Goal: Transaction & Acquisition: Purchase product/service

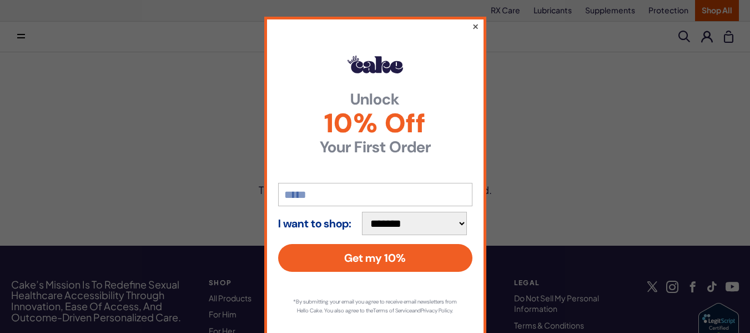
click at [474, 28] on button "×" at bounding box center [474, 25] width 7 height 13
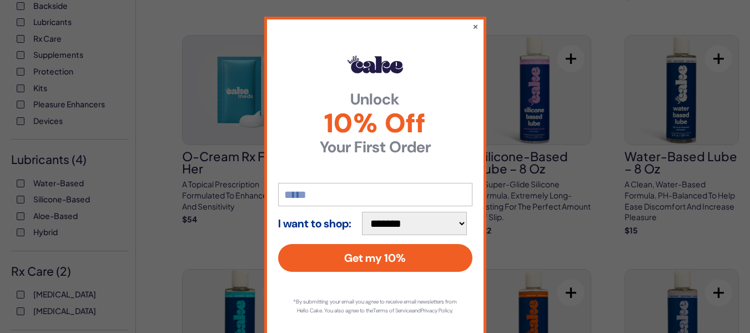
scroll to position [311, 0]
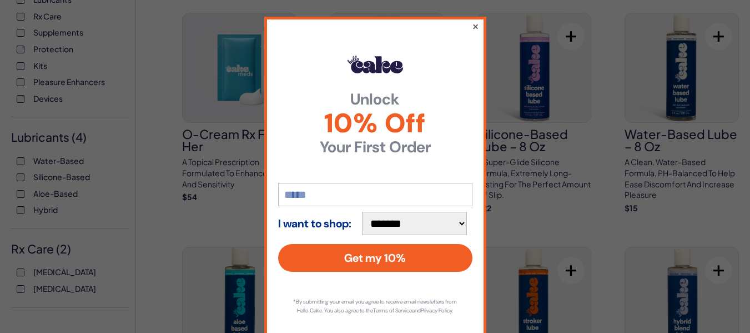
click at [473, 28] on button "×" at bounding box center [474, 25] width 7 height 13
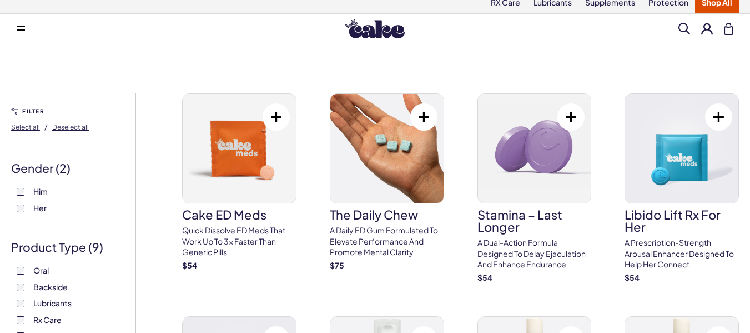
scroll to position [0, 0]
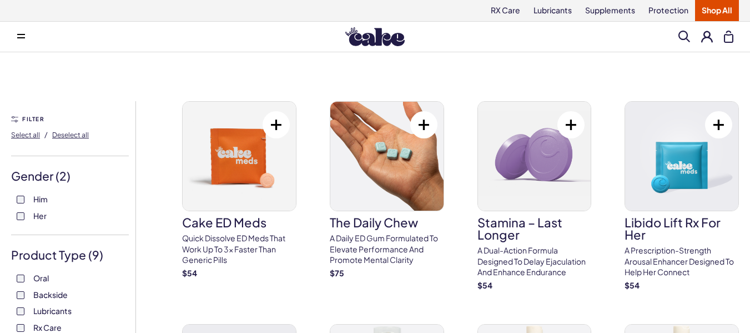
click at [685, 33] on span at bounding box center [685, 37] width 12 height 12
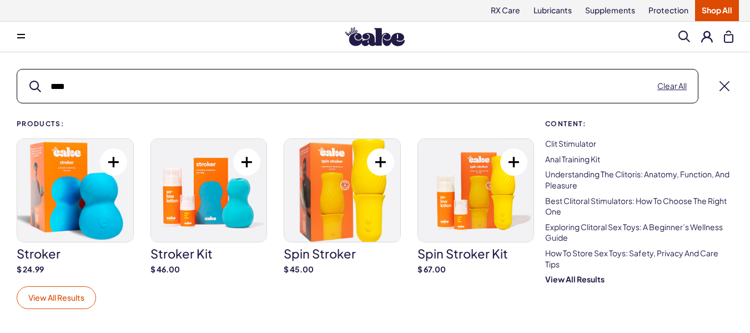
type input "****"
click at [54, 289] on link "View All Results" at bounding box center [56, 297] width 79 height 23
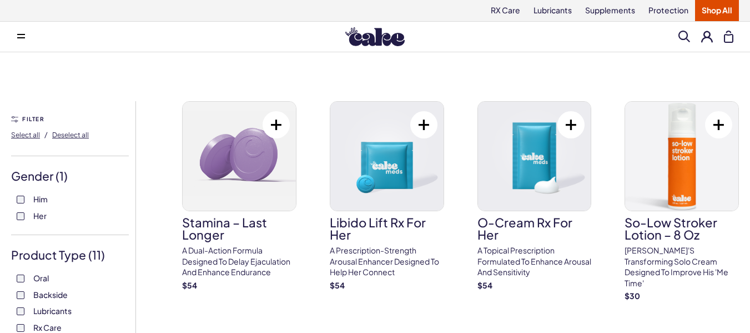
click button "View 53 items" at bounding box center [0, 0] width 0 height 0
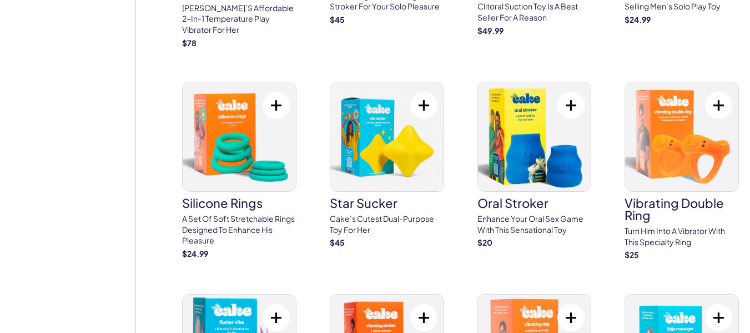
scroll to position [1822, 0]
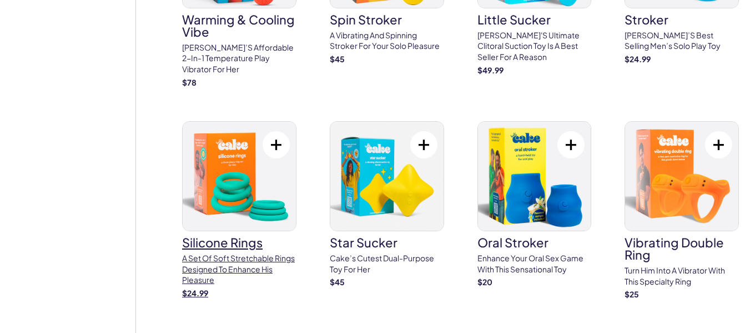
click at [224, 149] on img at bounding box center [239, 176] width 113 height 109
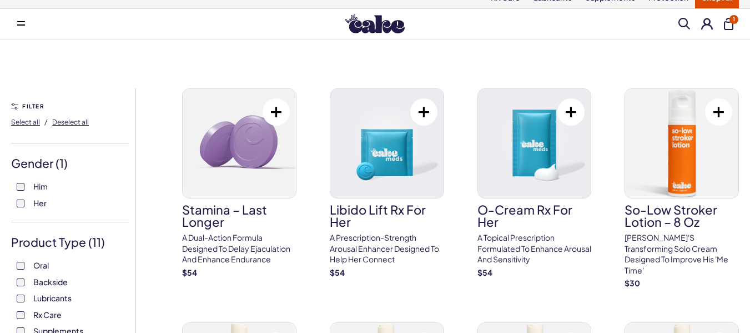
scroll to position [0, 0]
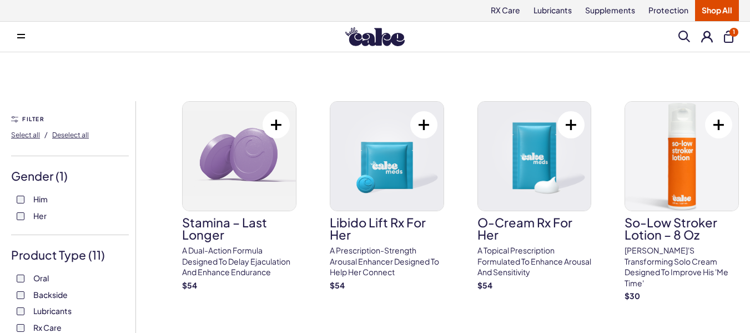
click at [684, 33] on span at bounding box center [685, 37] width 12 height 12
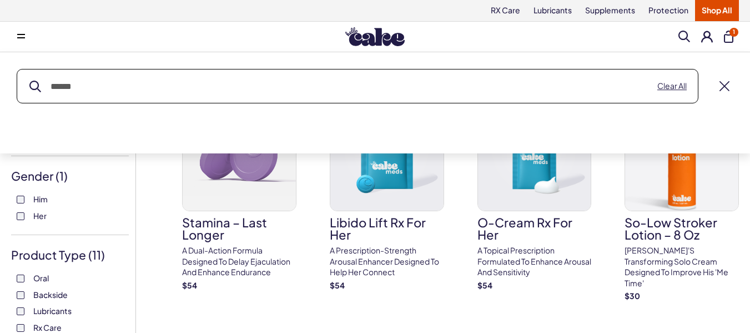
click at [394, 104] on div "Search Clear All" at bounding box center [375, 102] width 750 height 101
click at [137, 87] on input "text" at bounding box center [357, 85] width 681 height 33
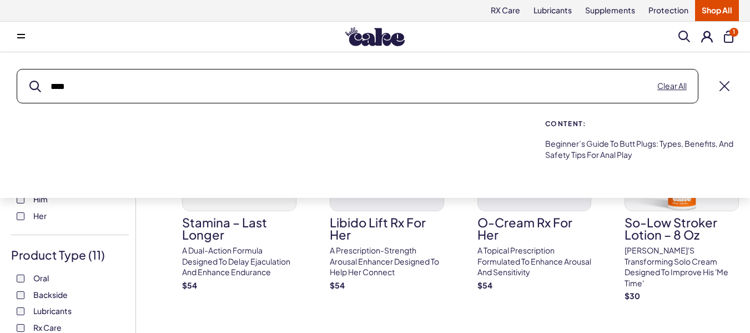
type input "****"
click at [29, 81] on button "submit" at bounding box center [35, 87] width 12 height 12
drag, startPoint x: 305, startPoint y: 85, endPoint x: 417, endPoint y: 123, distance: 118.4
click at [417, 123] on div "Search **** Clear All Content: Beginner’s Guide to Butt Plugs: Types, Benefits,…" at bounding box center [375, 117] width 750 height 96
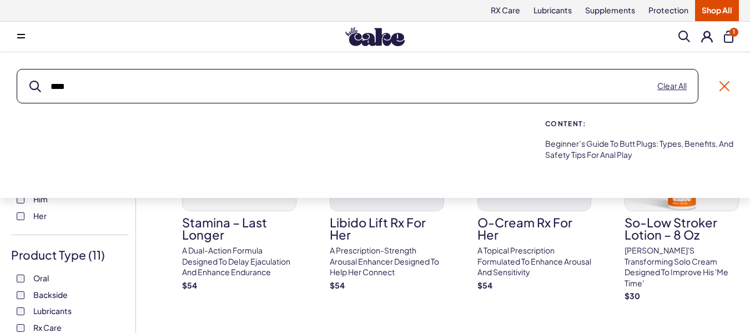
click at [722, 83] on link at bounding box center [725, 86] width 10 height 10
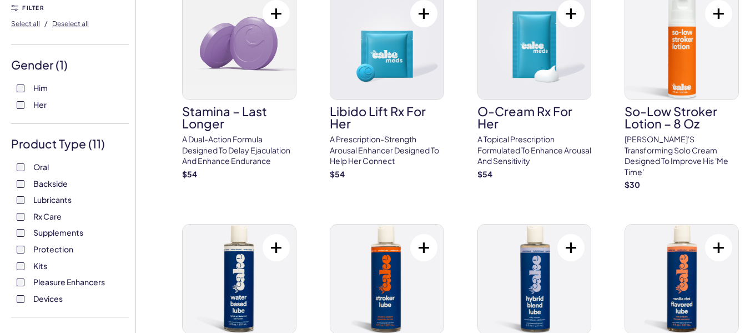
scroll to position [133, 0]
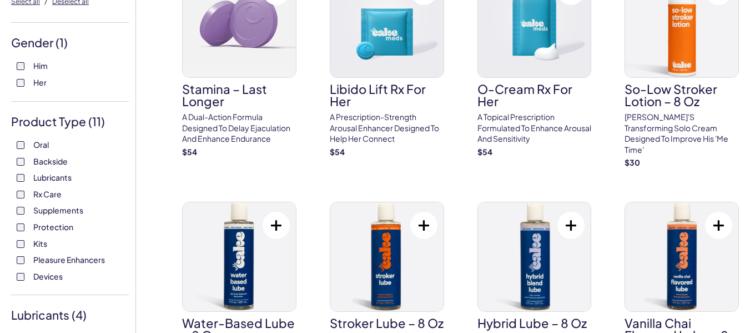
click at [24, 280] on label "Devices" at bounding box center [70, 276] width 107 height 11
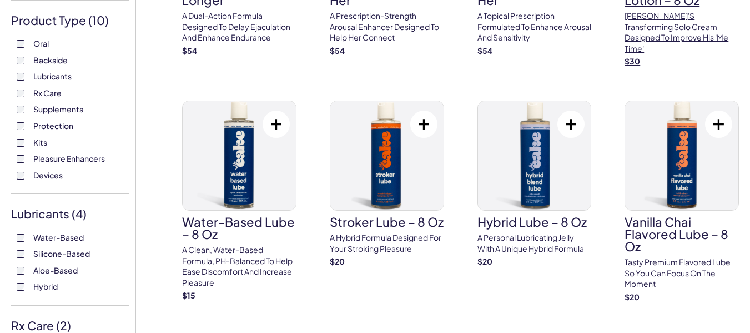
scroll to position [244, 0]
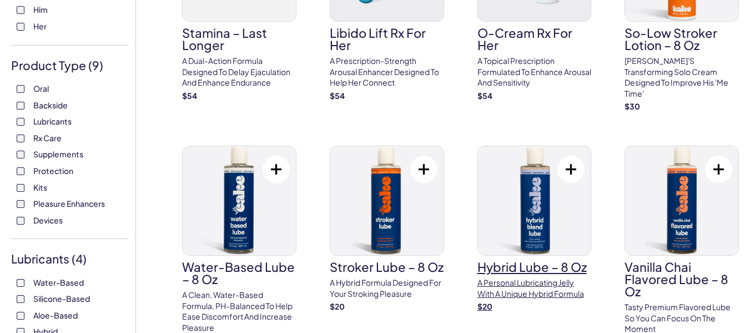
scroll to position [198, 0]
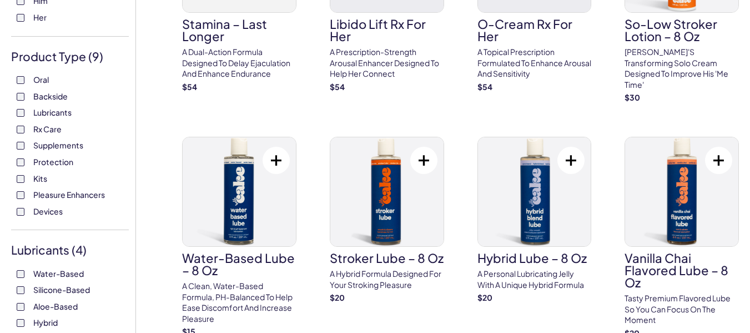
click at [23, 173] on label "Kits" at bounding box center [70, 178] width 107 height 11
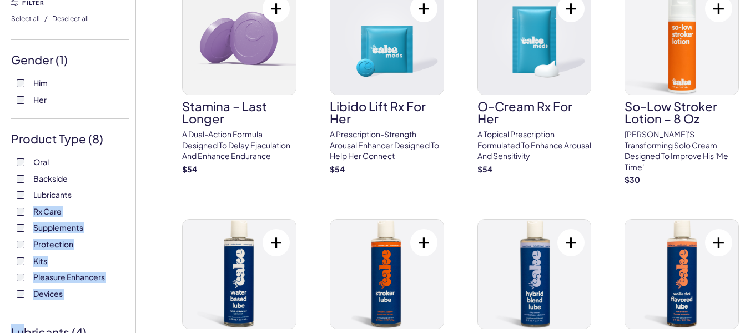
scroll to position [132, 0]
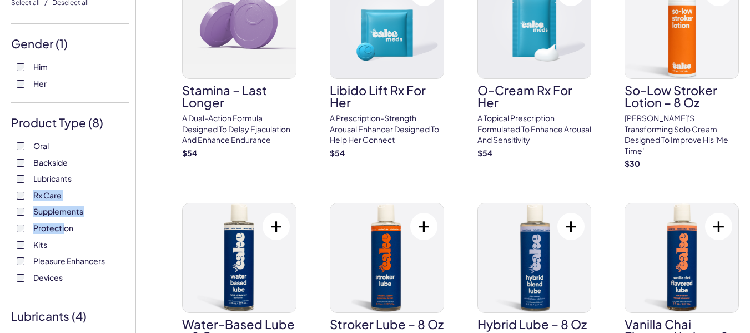
drag, startPoint x: 29, startPoint y: 322, endPoint x: 63, endPoint y: 233, distance: 94.6
click at [63, 233] on div "Oral Backside Lubricants Rx Care Supplements Protection Kits Pleasure Enhancers…" at bounding box center [70, 212] width 118 height 142
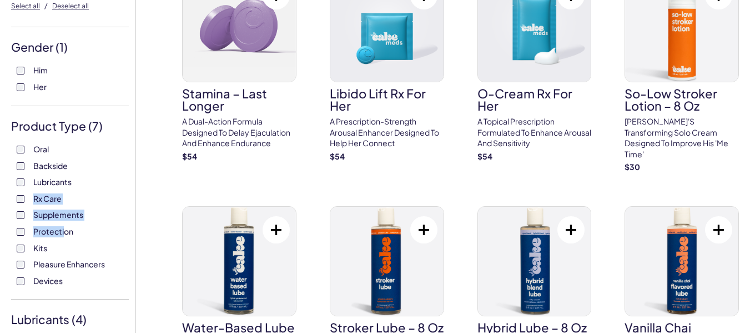
scroll to position [133, 0]
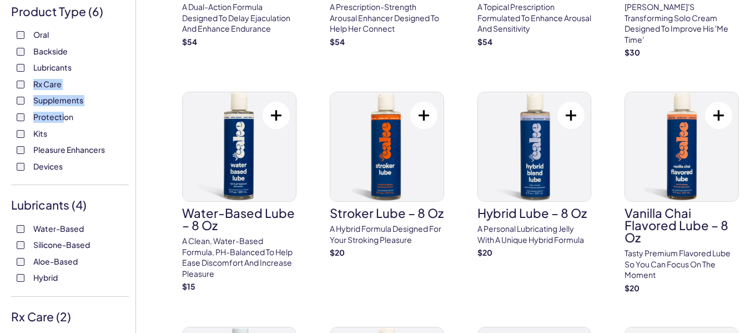
scroll to position [244, 0]
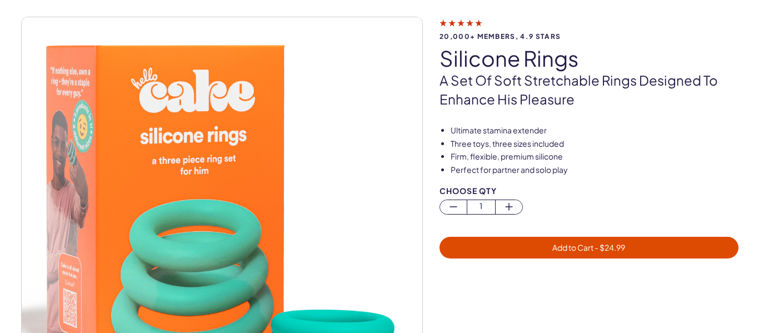
scroll to position [67, 0]
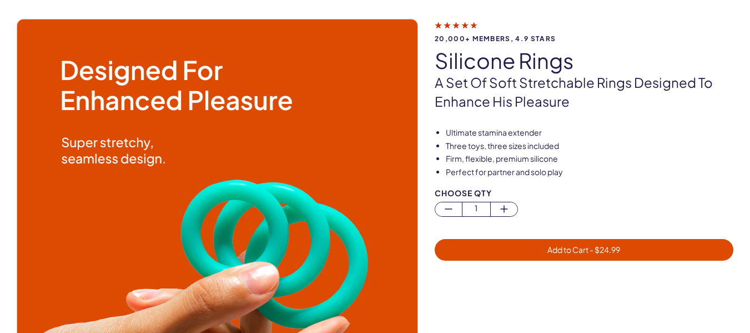
click at [544, 248] on span "Add to Cart - $ 24.99" at bounding box center [583, 249] width 285 height 13
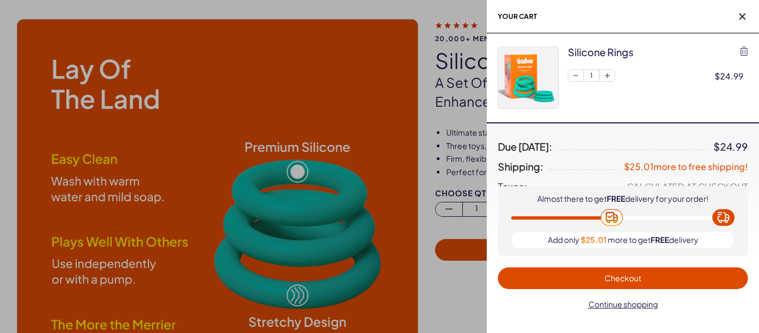
scroll to position [0, 0]
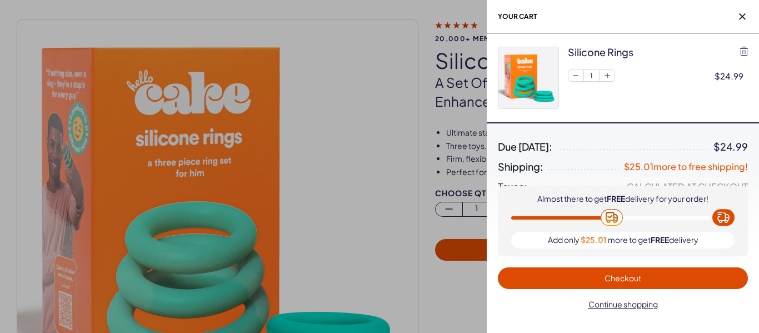
drag, startPoint x: 640, startPoint y: 305, endPoint x: 670, endPoint y: 315, distance: 31.1
click at [670, 315] on div "Almost there to get FREE delivery for your order! Add only $25.01 more to get F…" at bounding box center [622, 254] width 272 height 158
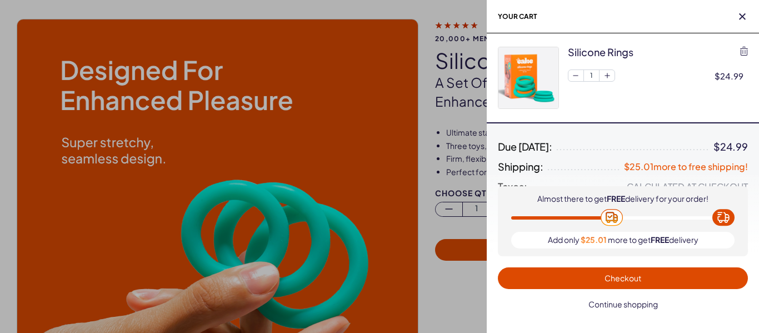
click at [633, 303] on span "Continue shopping" at bounding box center [622, 304] width 69 height 10
click at [633, 303] on span "Continue shopping" at bounding box center [622, 304] width 237 height 13
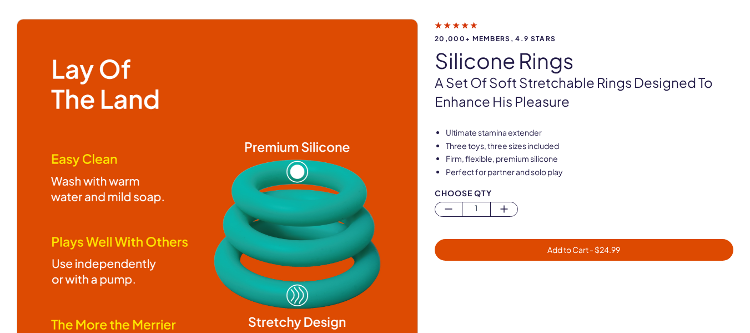
click at [613, 243] on span "Add to Cart - $ 24.99" at bounding box center [583, 249] width 285 height 13
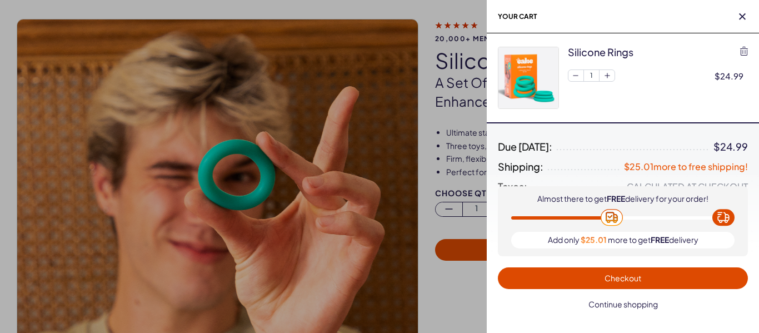
click at [627, 305] on span "Continue shopping" at bounding box center [622, 304] width 69 height 10
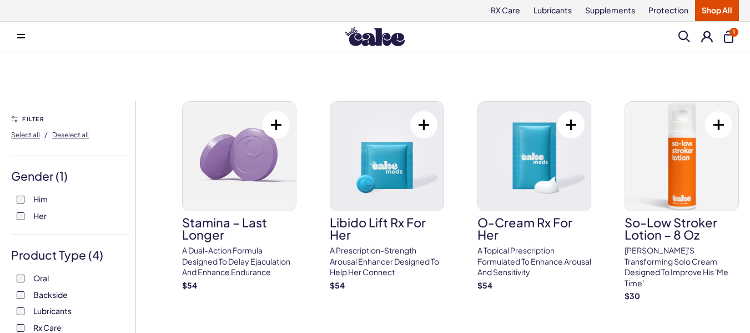
click at [19, 35] on span at bounding box center [21, 37] width 8 height 6
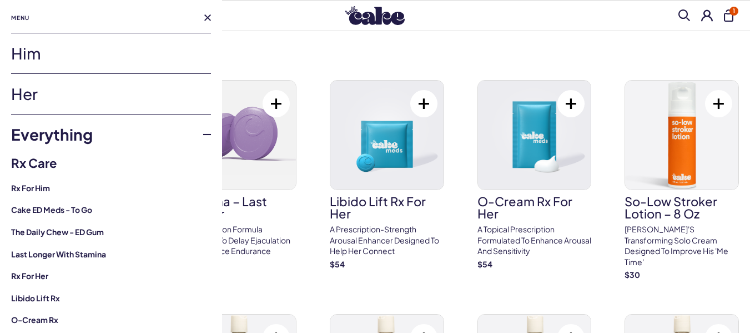
scroll to position [22, 0]
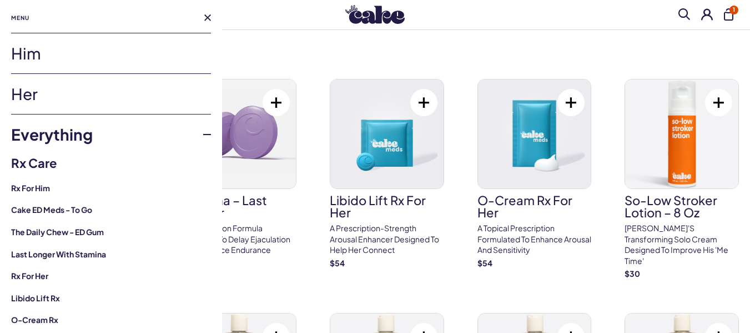
click at [52, 52] on link "Him" at bounding box center [111, 53] width 200 height 40
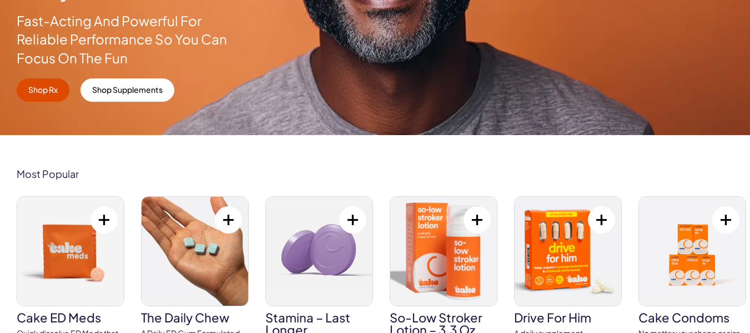
scroll to position [289, 0]
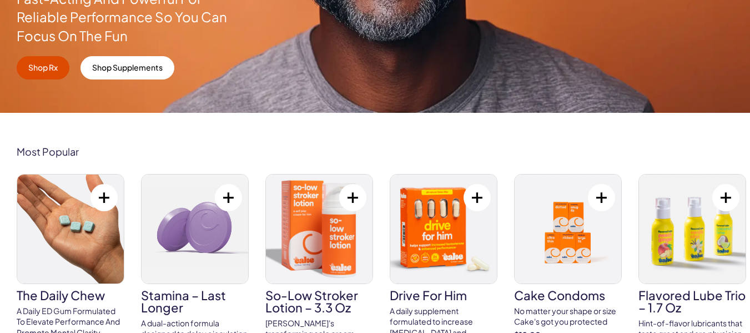
click at [362, 128] on div "Most Popular Cake ED Meds Quick dissolve ED Meds that work up to 3x faster than…" at bounding box center [375, 270] width 750 height 315
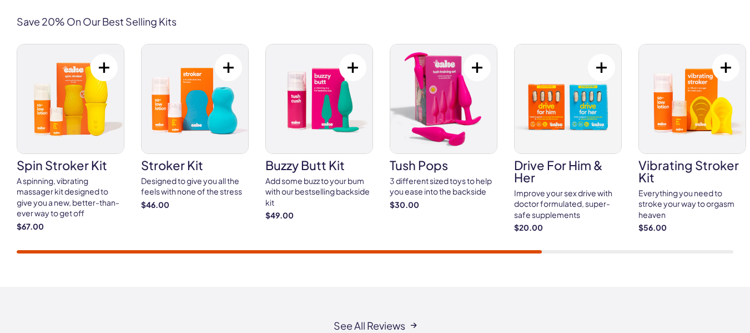
scroll to position [2000, 0]
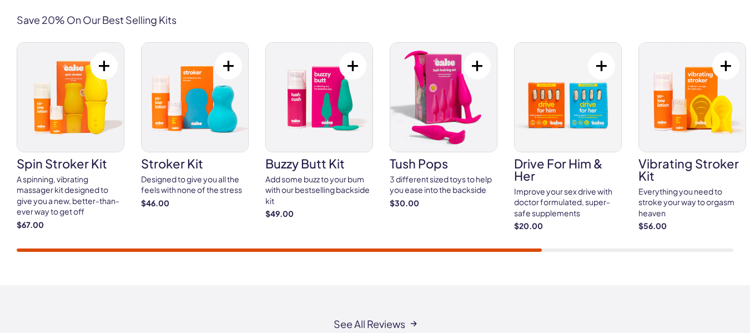
click at [438, 112] on img at bounding box center [443, 97] width 107 height 109
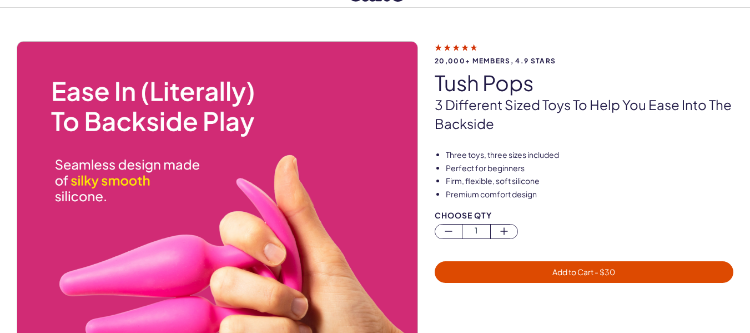
scroll to position [22, 0]
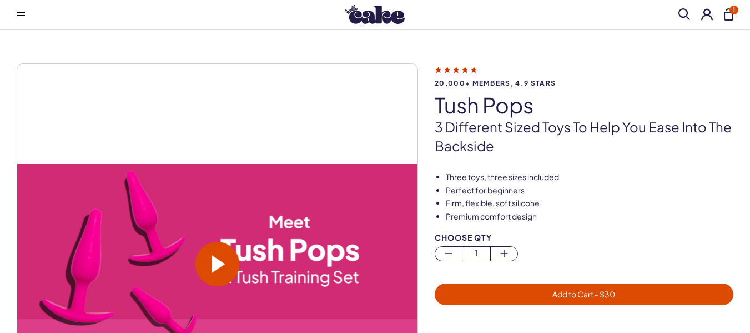
drag, startPoint x: 0, startPoint y: 0, endPoint x: 438, endPoint y: 112, distance: 451.6
click at [438, 112] on h1 "tush pops" at bounding box center [584, 104] width 299 height 23
